Goal: Complete application form

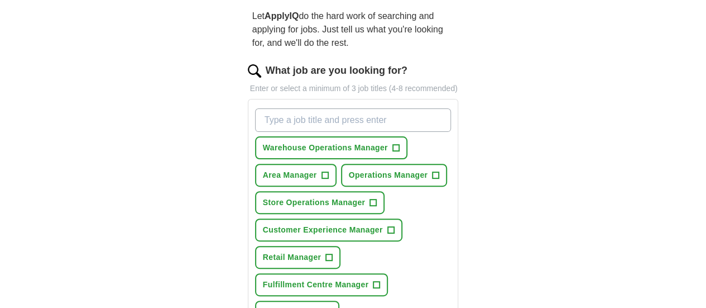
scroll to position [114, 0]
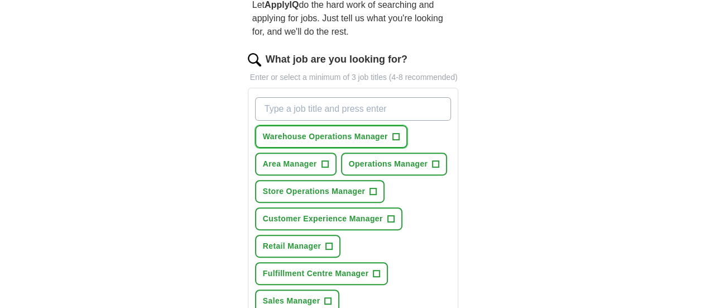
click at [290, 131] on span "Warehouse Operations Manager" at bounding box center [325, 137] width 125 height 12
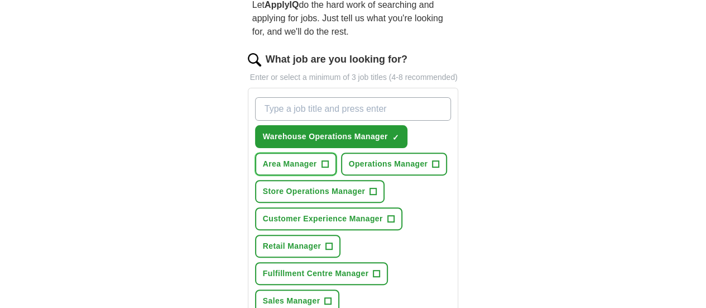
click at [317, 158] on span "Area Manager" at bounding box center [290, 164] width 54 height 12
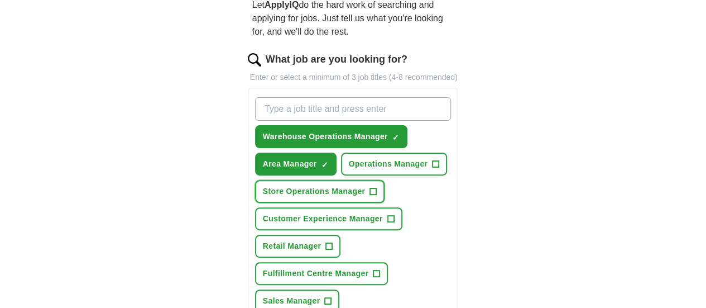
click at [365, 185] on span "Store Operations Manager" at bounding box center [314, 191] width 102 height 12
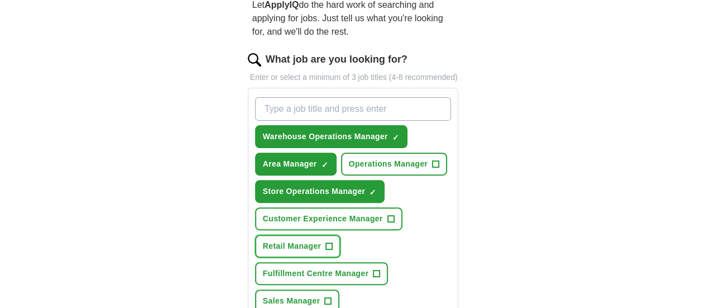
click at [321, 240] on span "Retail Manager" at bounding box center [292, 246] width 59 height 12
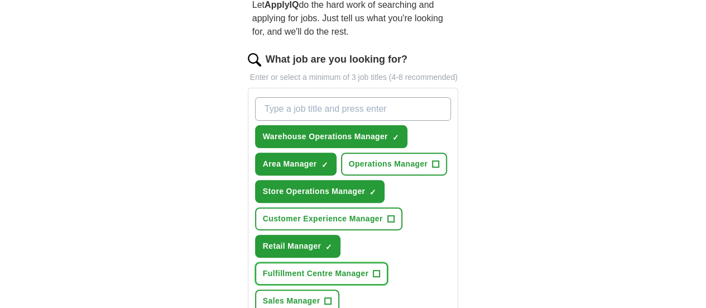
click at [342, 262] on button "Fulfillment Centre Manager +" at bounding box center [321, 273] width 133 height 23
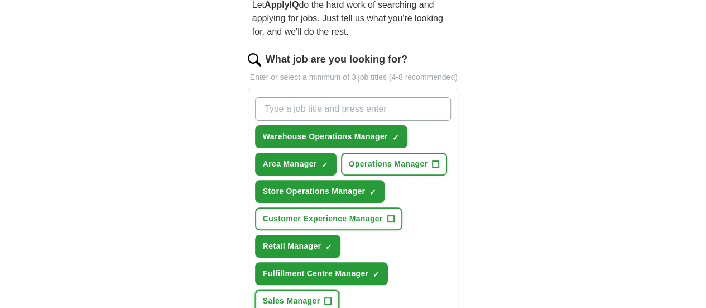
click at [340, 289] on button "Sales Manager +" at bounding box center [297, 300] width 85 height 23
click at [349, 158] on span "Operations Manager" at bounding box center [388, 164] width 79 height 12
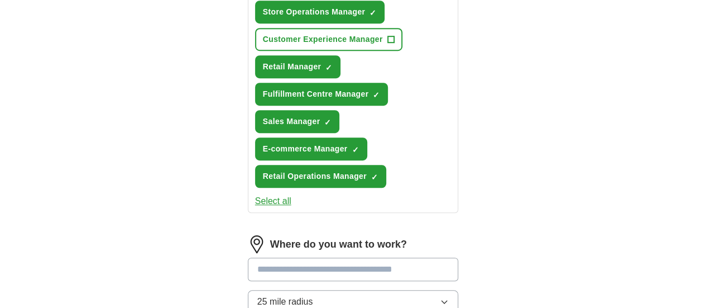
scroll to position [294, 0]
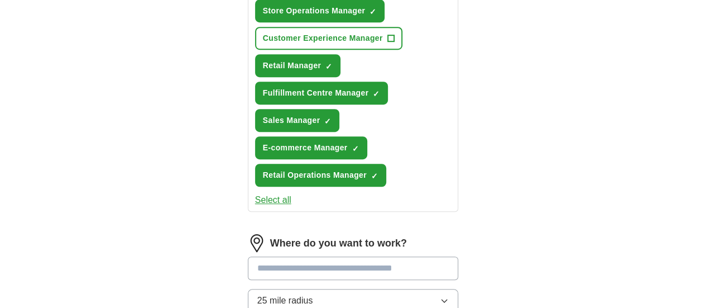
click at [290, 256] on input at bounding box center [353, 267] width 211 height 23
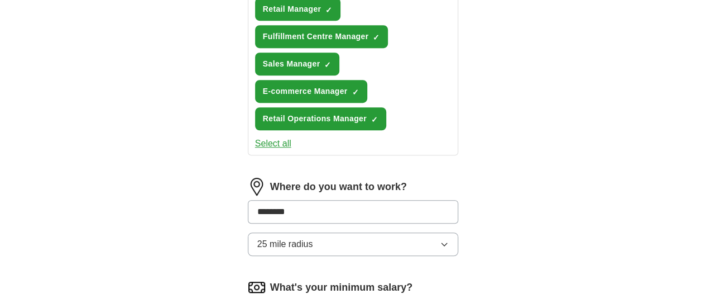
scroll to position [360, 0]
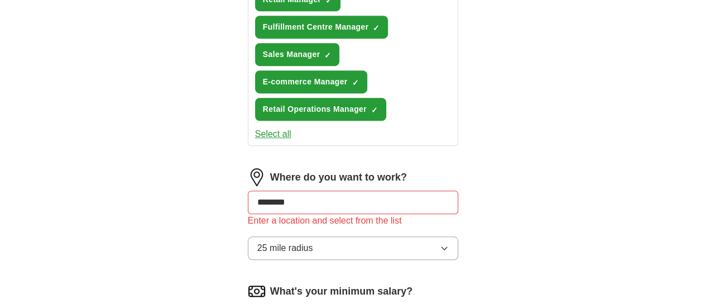
drag, startPoint x: 235, startPoint y: 222, endPoint x: 308, endPoint y: 242, distance: 75.3
click at [293, 190] on input "********" at bounding box center [353, 201] width 211 height 23
type input "*"
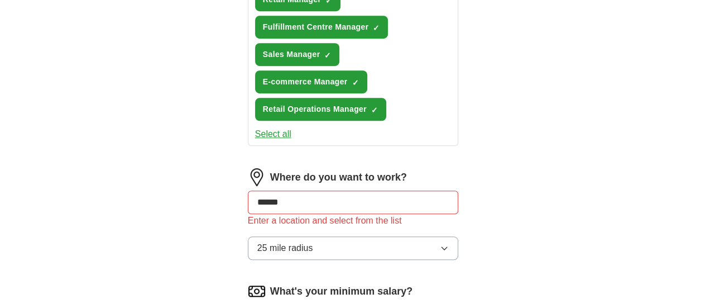
type input "*******"
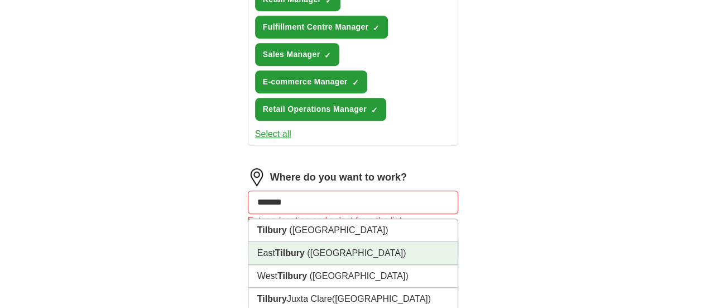
click at [437, 242] on li "East Tilbury (Tilbury)" at bounding box center [353, 253] width 210 height 23
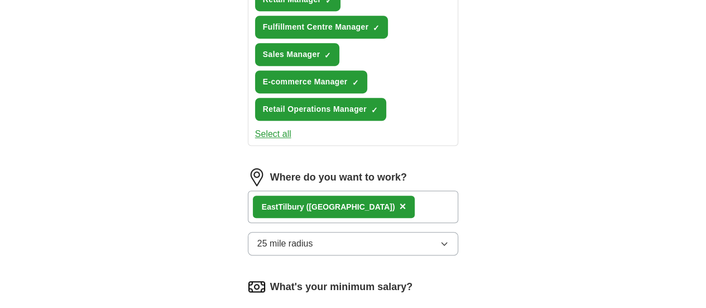
click at [382, 190] on div "East Tilbury (Tilbury) ×" at bounding box center [353, 206] width 211 height 32
click at [358, 190] on div "East Tilbury (Tilbury) ×" at bounding box center [353, 206] width 211 height 32
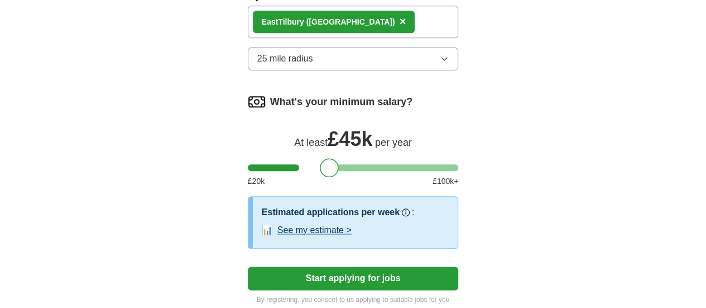
scroll to position [546, 0]
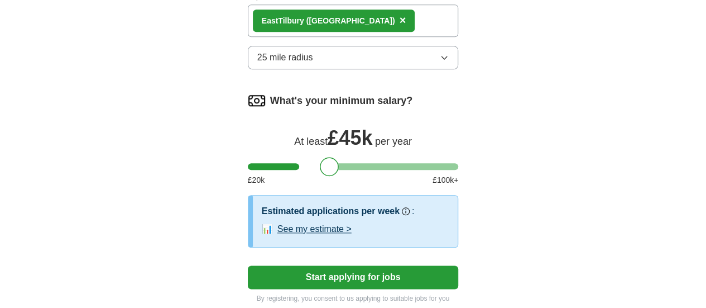
click at [305, 222] on button "See my estimate >" at bounding box center [314, 228] width 74 height 13
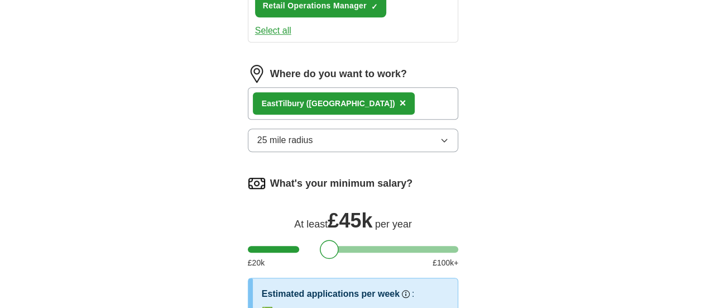
select select "**"
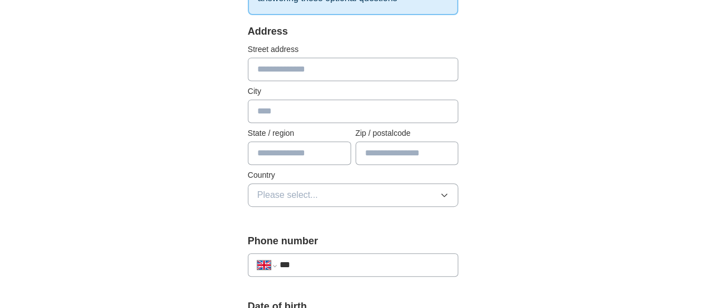
scroll to position [233, 0]
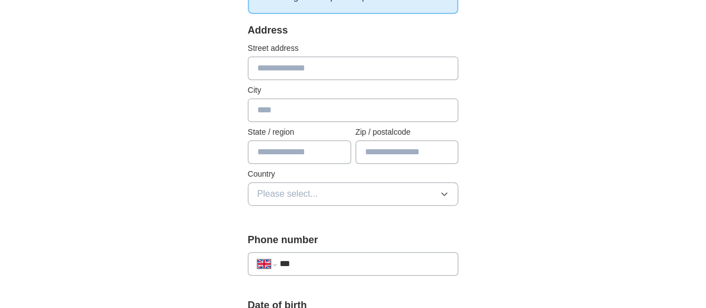
click at [297, 62] on input "text" at bounding box center [353, 67] width 211 height 23
type input "**********"
click at [266, 104] on input "text" at bounding box center [353, 109] width 211 height 23
type input "********"
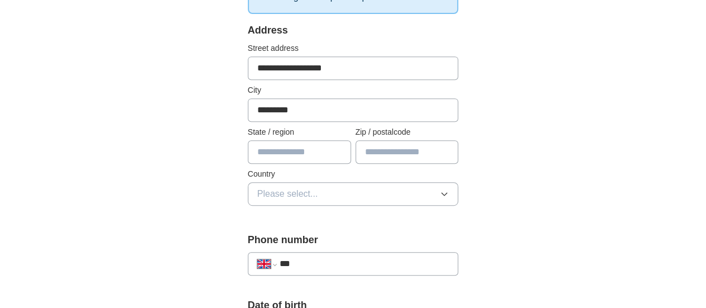
click at [290, 142] on input "text" at bounding box center [299, 151] width 103 height 23
click at [280, 187] on span "Please select..." at bounding box center [287, 193] width 61 height 13
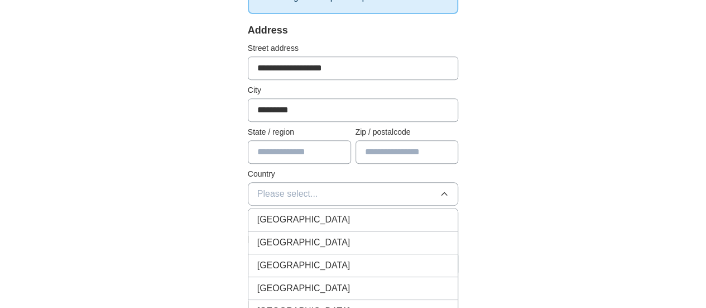
click at [276, 214] on span "[GEOGRAPHIC_DATA]" at bounding box center [303, 219] width 93 height 13
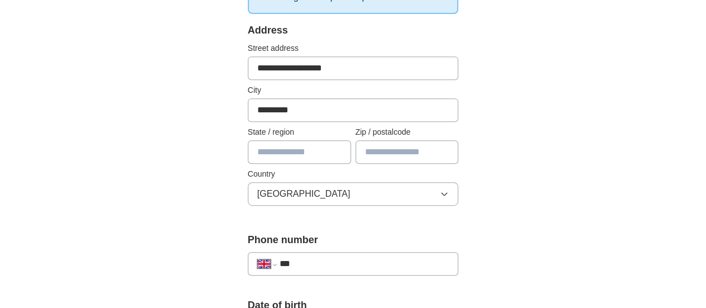
drag, startPoint x: 356, startPoint y: 153, endPoint x: 379, endPoint y: 148, distance: 24.1
click at [379, 148] on input "text" at bounding box center [407, 151] width 103 height 23
type input "********"
click at [325, 264] on input "***" at bounding box center [365, 263] width 170 height 13
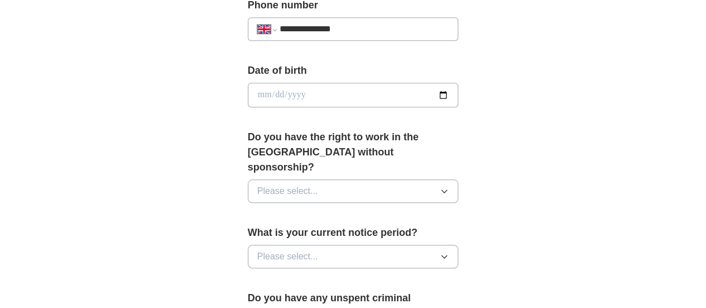
scroll to position [473, 0]
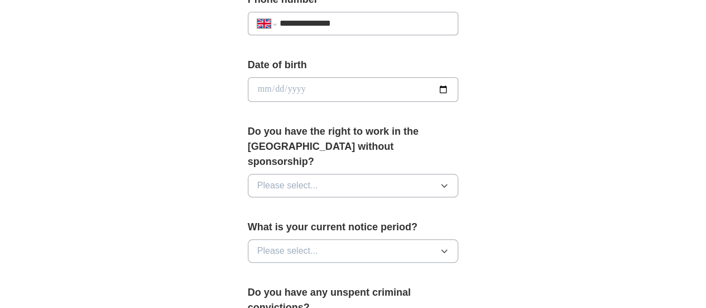
type input "**********"
click at [459, 87] on input "date" at bounding box center [353, 89] width 211 height 25
click at [248, 84] on input "date" at bounding box center [353, 89] width 211 height 25
click at [248, 88] on input "date" at bounding box center [353, 89] width 211 height 25
type input "**********"
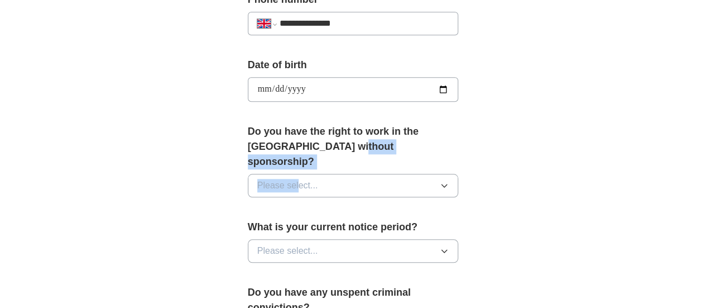
drag, startPoint x: 270, startPoint y: 145, endPoint x: 271, endPoint y: 170, distance: 25.7
click at [271, 170] on div "Do you have the right to work in the UK without sponsorship? Please select..." at bounding box center [353, 165] width 211 height 82
click at [271, 179] on span "Please select..." at bounding box center [287, 185] width 61 height 13
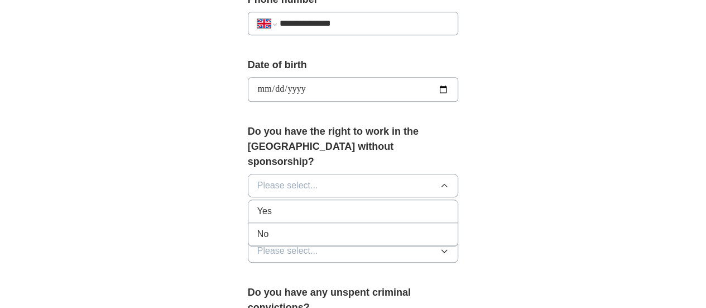
click at [272, 204] on div "Yes" at bounding box center [353, 210] width 192 height 13
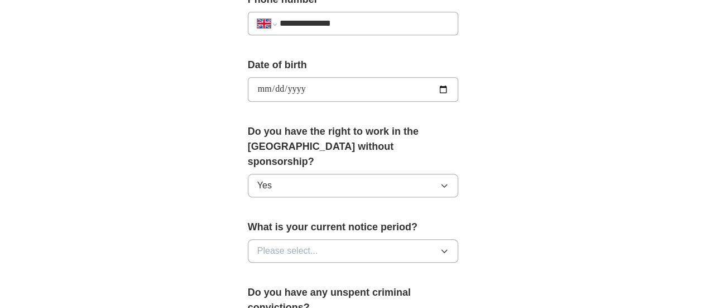
click at [275, 244] on span "Please select..." at bounding box center [287, 250] width 61 height 13
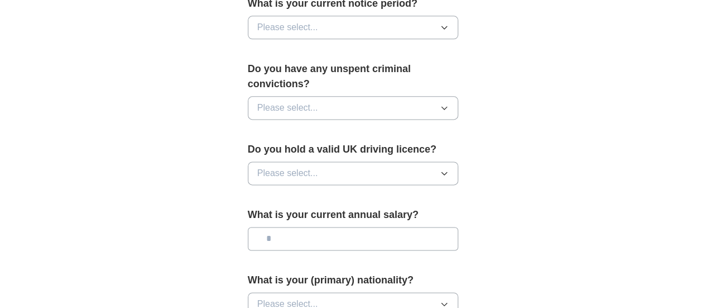
scroll to position [712, 0]
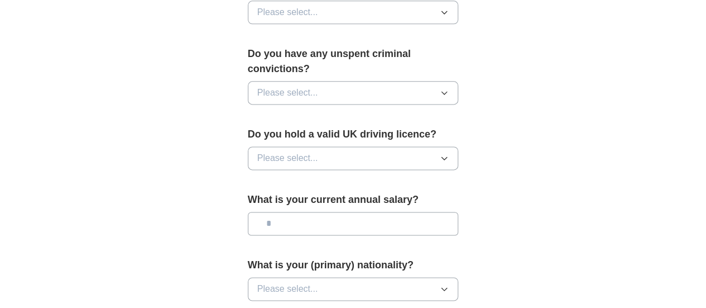
click at [373, 81] on button "Please select..." at bounding box center [353, 92] width 211 height 23
click at [340, 134] on div "No" at bounding box center [353, 140] width 192 height 13
click at [338, 146] on button "Please select..." at bounding box center [353, 157] width 211 height 23
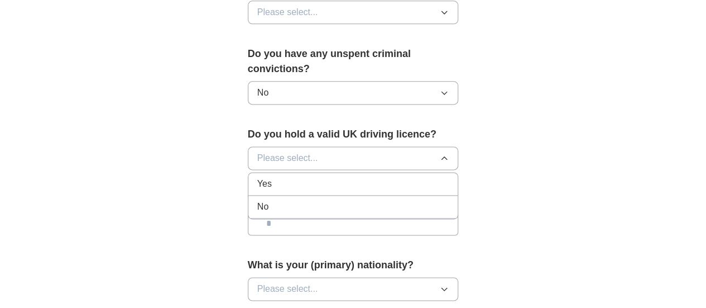
click at [324, 177] on div "Yes" at bounding box center [353, 183] width 192 height 13
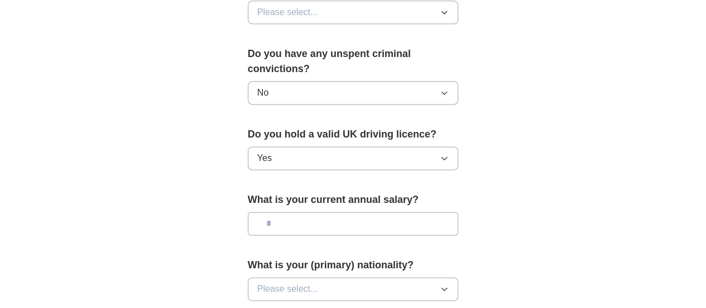
click at [316, 277] on button "Please select..." at bounding box center [353, 288] width 211 height 23
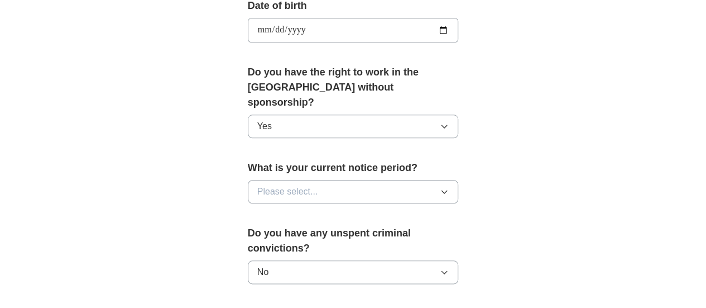
scroll to position [534, 0]
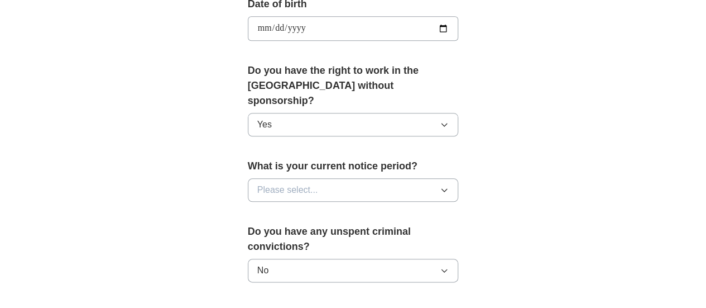
click at [438, 178] on button "Please select..." at bounding box center [353, 189] width 211 height 23
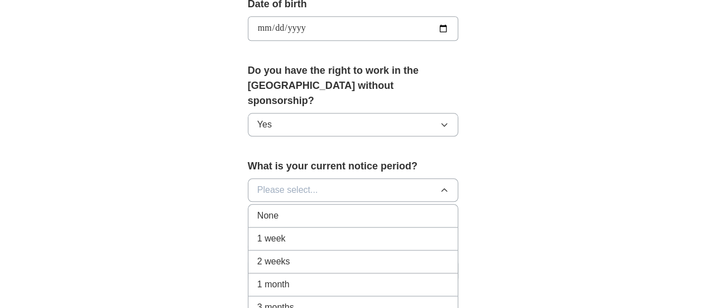
click at [338, 277] on div "1 month" at bounding box center [353, 283] width 192 height 13
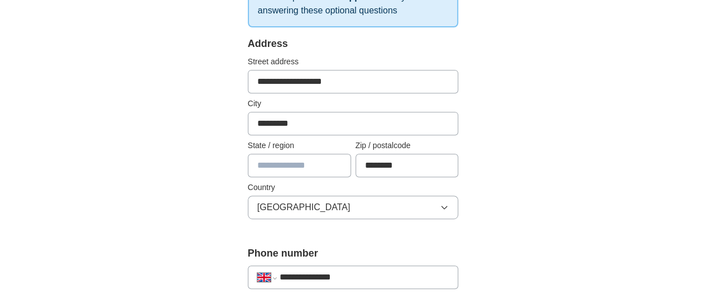
scroll to position [229, 0]
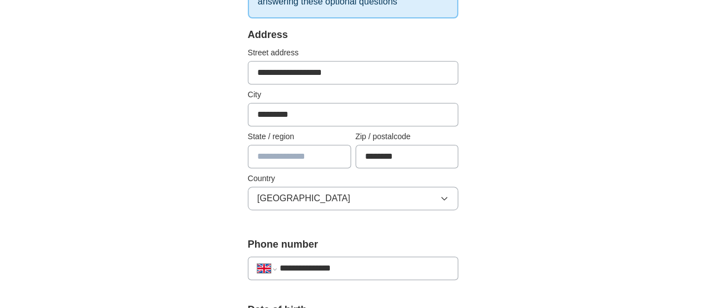
click at [333, 125] on div "**********" at bounding box center [353, 125] width 211 height 196
click at [309, 107] on input "********" at bounding box center [353, 114] width 211 height 23
type input "*"
type input "*****"
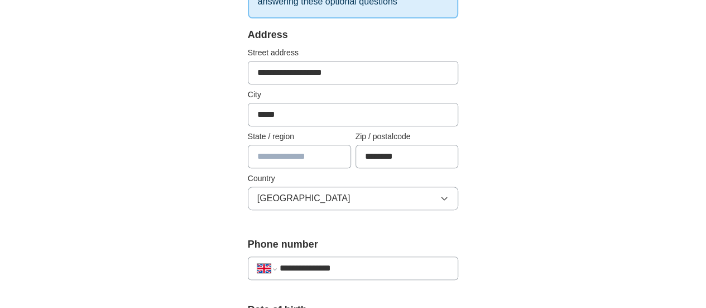
click at [329, 155] on input "text" at bounding box center [299, 156] width 103 height 23
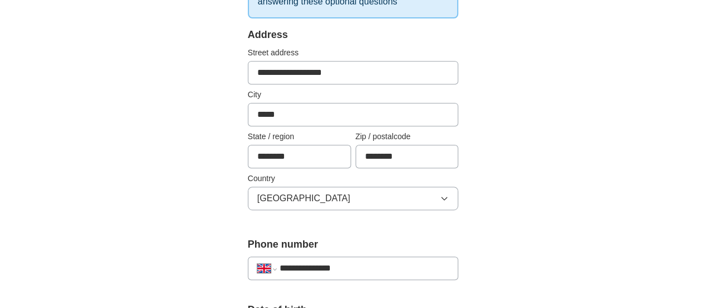
type input "********"
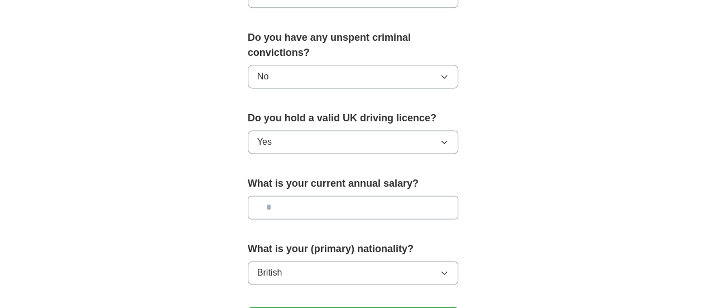
scroll to position [861, 0]
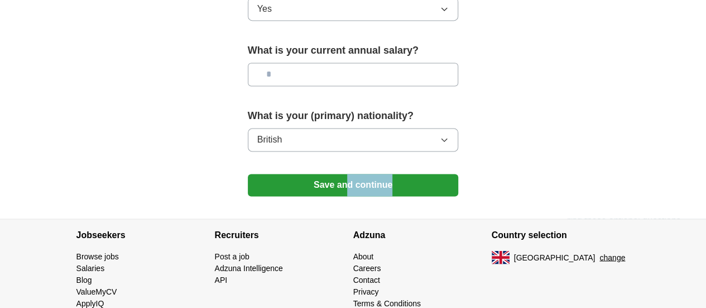
drag, startPoint x: 332, startPoint y: 169, endPoint x: 346, endPoint y: 151, distance: 23.1
click at [346, 174] on button "Save and continue" at bounding box center [353, 185] width 211 height 22
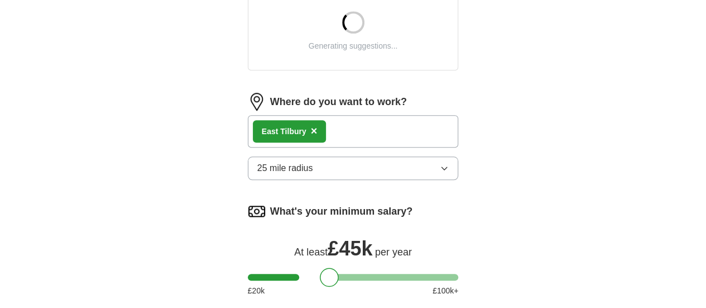
scroll to position [480, 0]
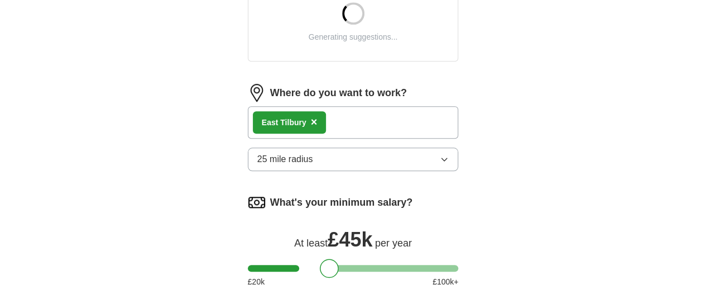
click at [313, 147] on button "25 mile radius" at bounding box center [353, 158] width 211 height 23
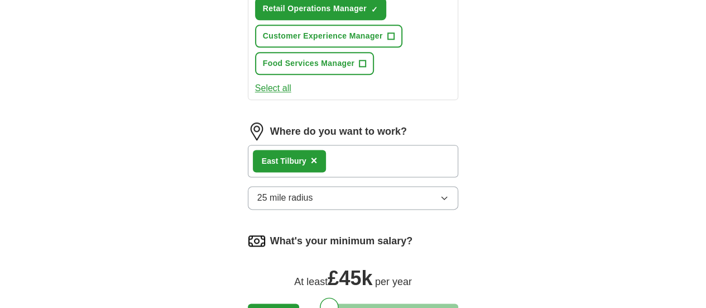
scroll to position [660, 0]
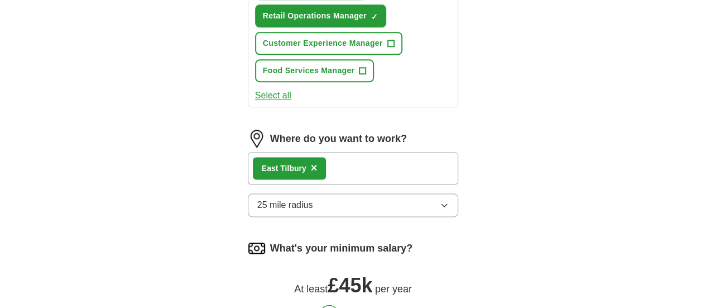
click at [365, 193] on button "25 mile radius" at bounding box center [353, 204] width 211 height 23
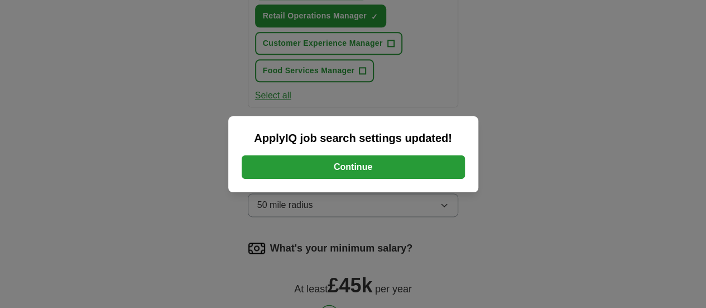
click at [369, 166] on button "Continue" at bounding box center [353, 166] width 223 height 23
